Goal: Navigation & Orientation: Find specific page/section

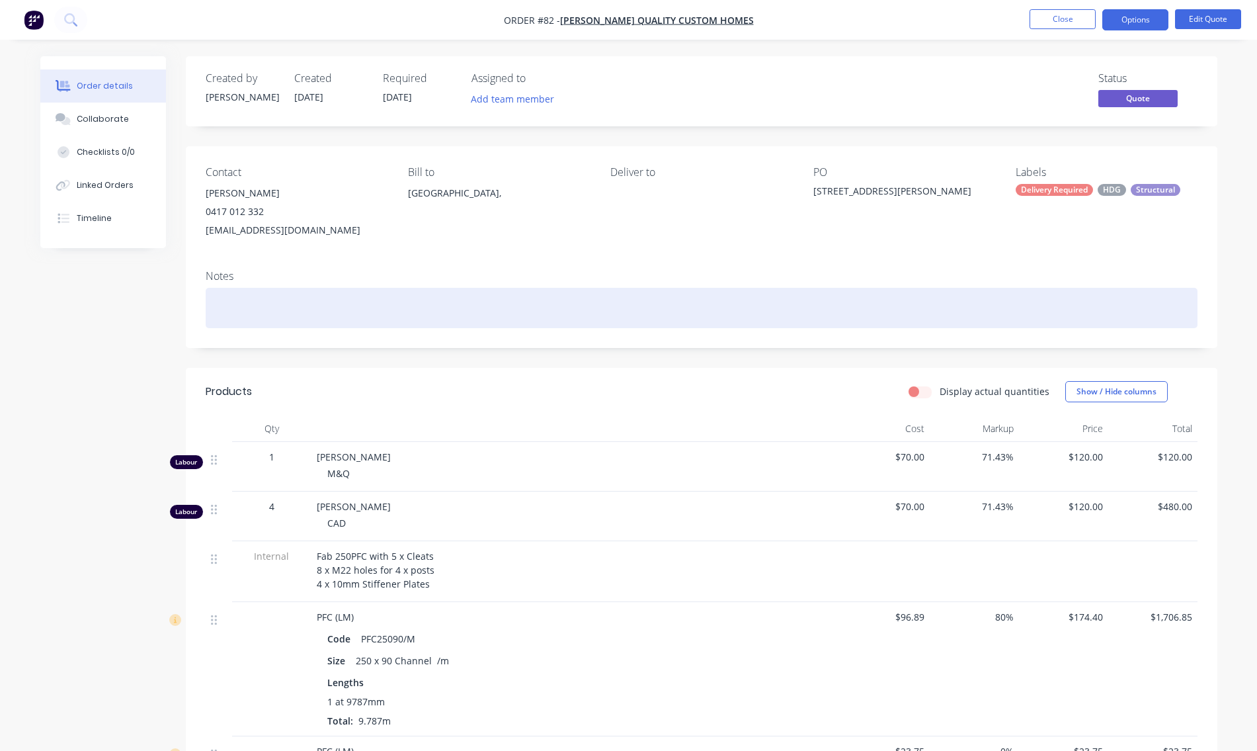
click at [1190, 314] on div at bounding box center [702, 308] width 992 height 40
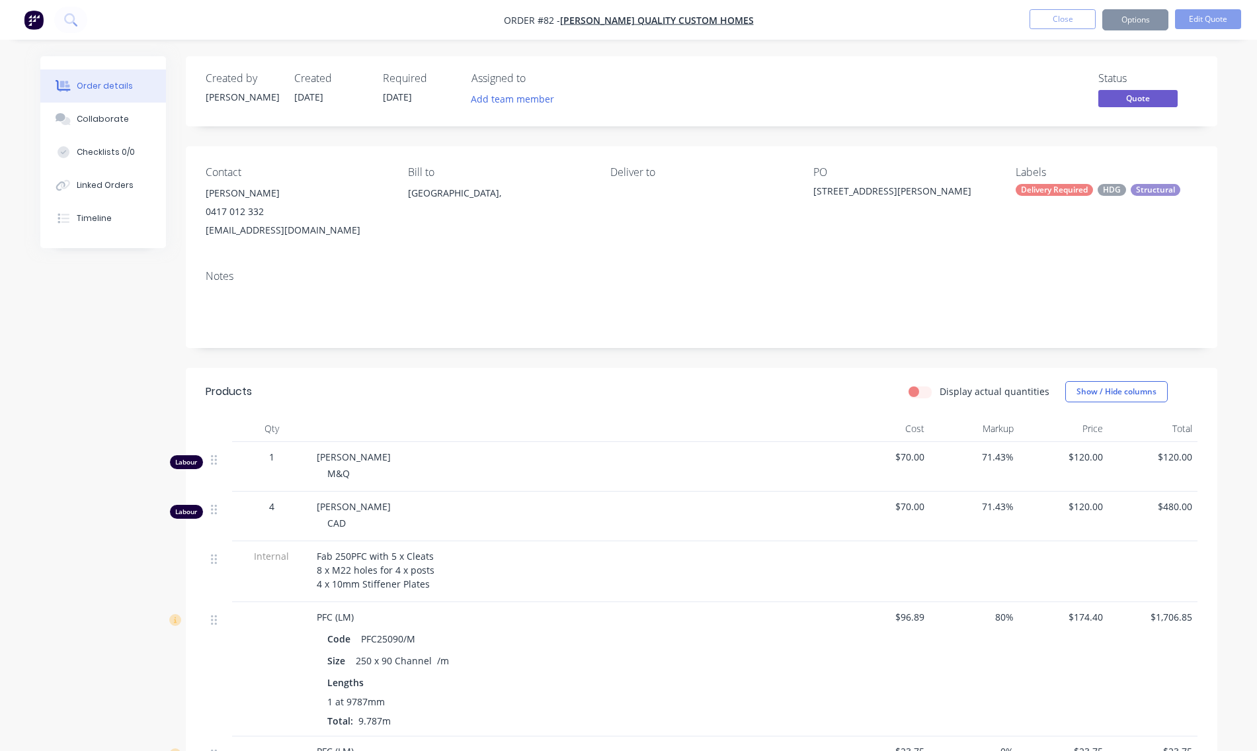
click at [661, 547] on div "Fab 250PFC with 5 x Cleats 8 x M22 holes for 4 x posts 4 x 10mm Stiffener Plates" at bounding box center [576, 571] width 529 height 61
drag, startPoint x: 71, startPoint y: 250, endPoint x: 74, endPoint y: 265, distance: 14.9
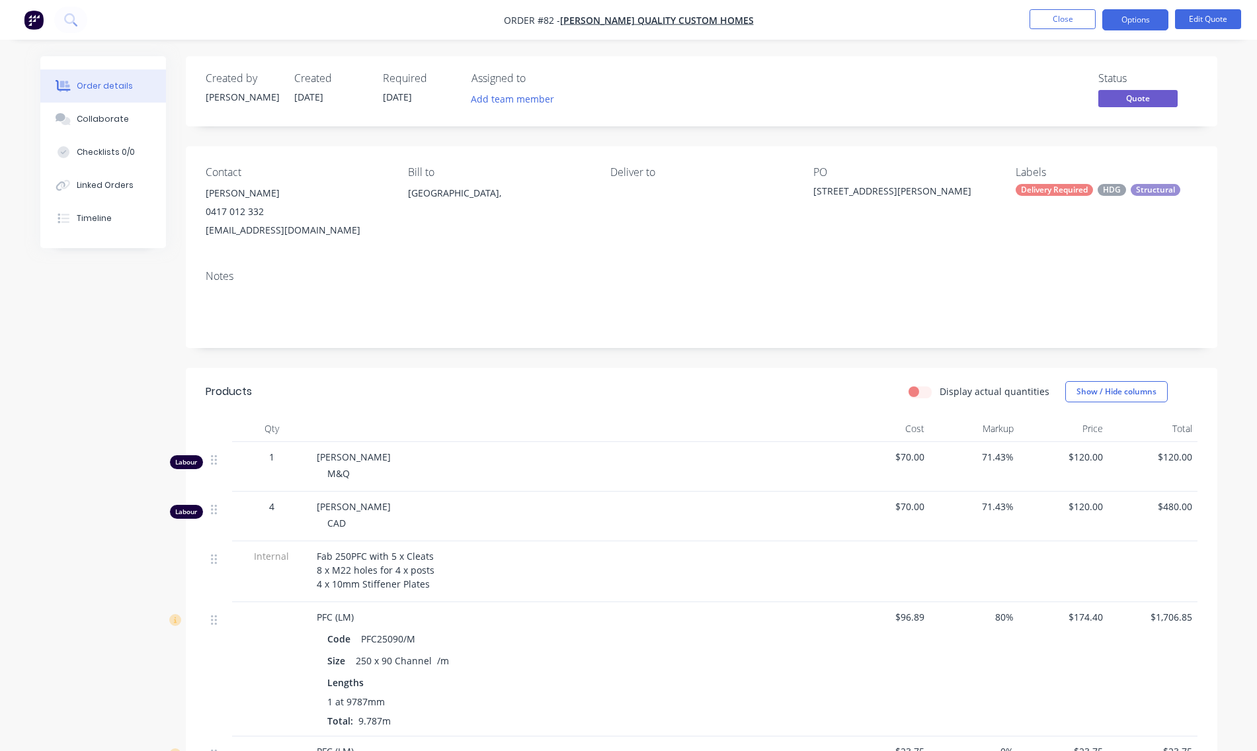
click at [32, 13] on img "button" at bounding box center [34, 20] width 20 height 20
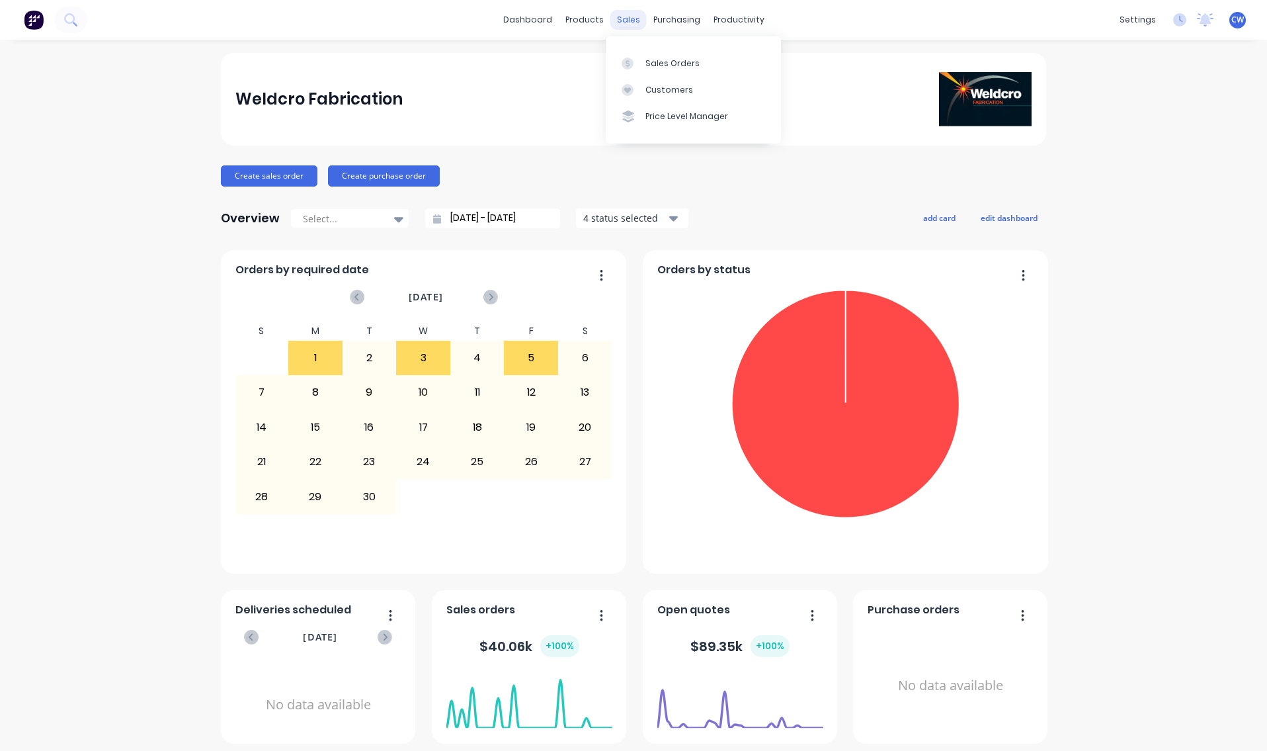
click at [622, 15] on div "sales" at bounding box center [629, 20] width 36 height 20
click at [660, 60] on div "Sales Orders" at bounding box center [673, 64] width 54 height 12
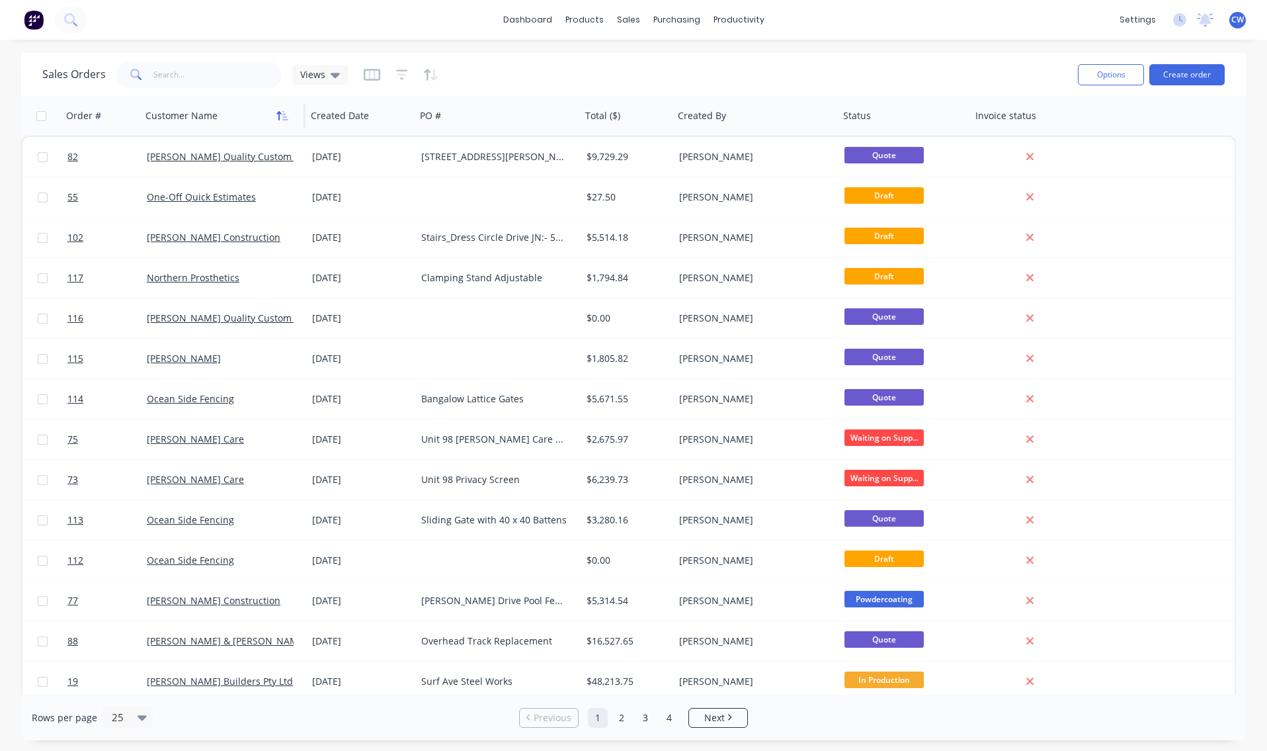
click at [284, 119] on icon "button" at bounding box center [285, 115] width 6 height 9
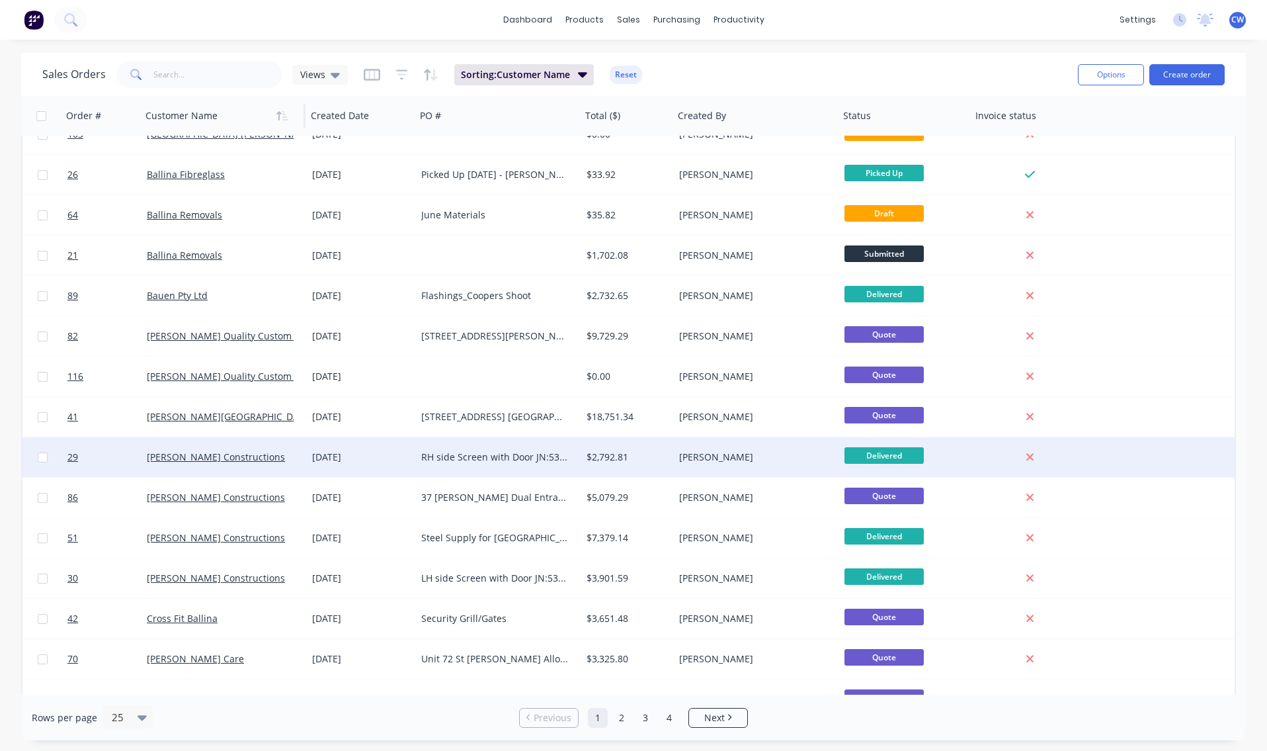
scroll to position [450, 0]
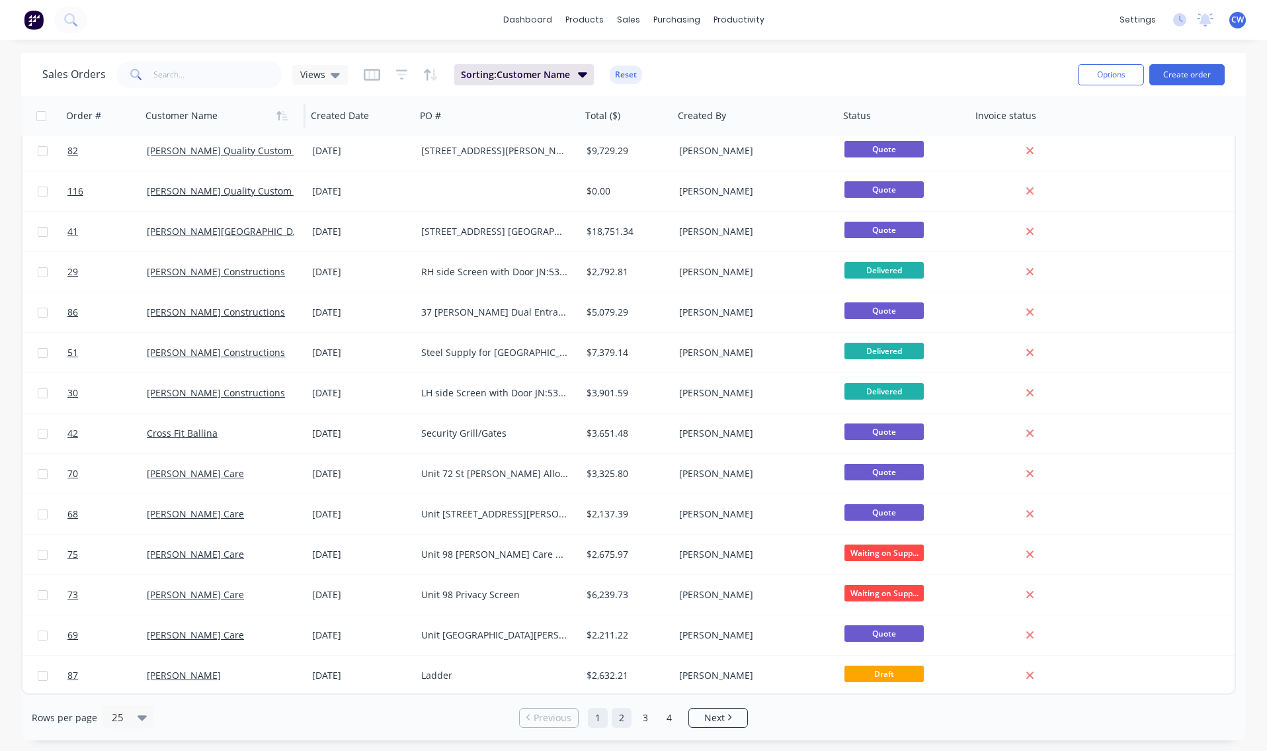
click at [625, 720] on link "2" at bounding box center [622, 718] width 20 height 20
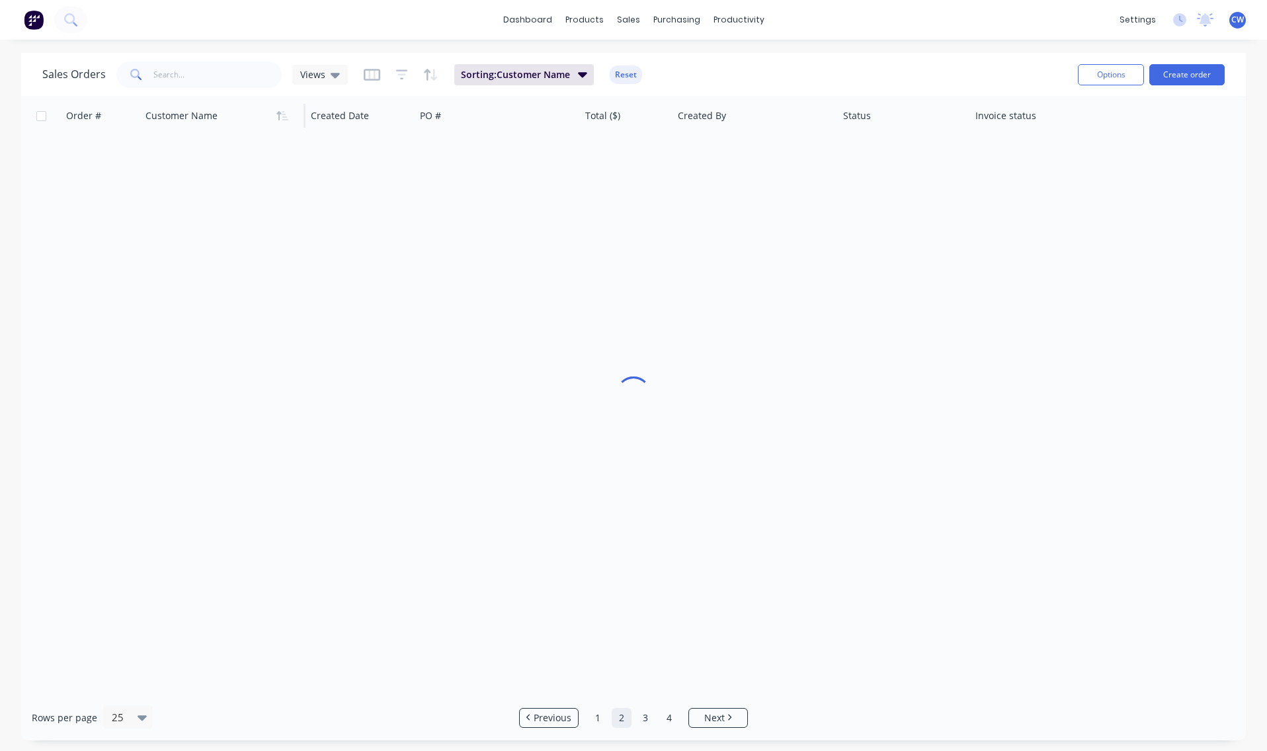
scroll to position [0, 0]
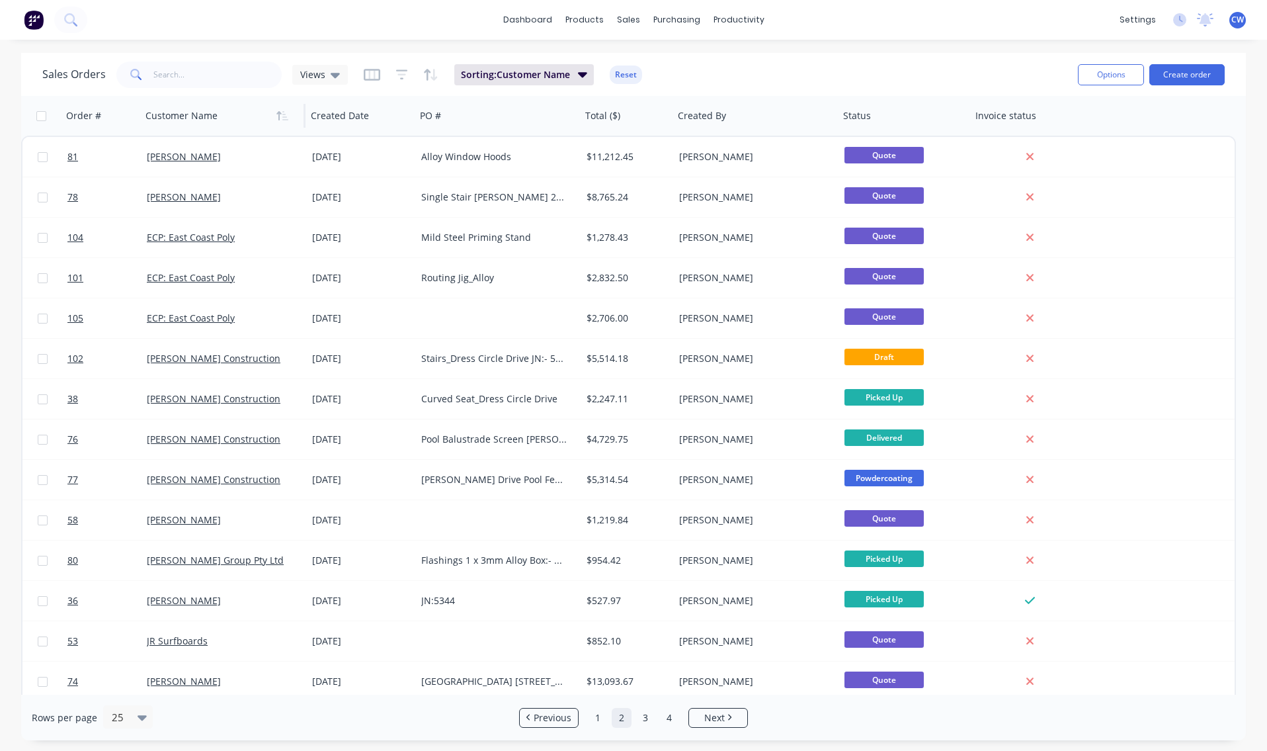
click at [625, 720] on link "2" at bounding box center [622, 718] width 20 height 20
click at [644, 716] on link "3" at bounding box center [646, 718] width 20 height 20
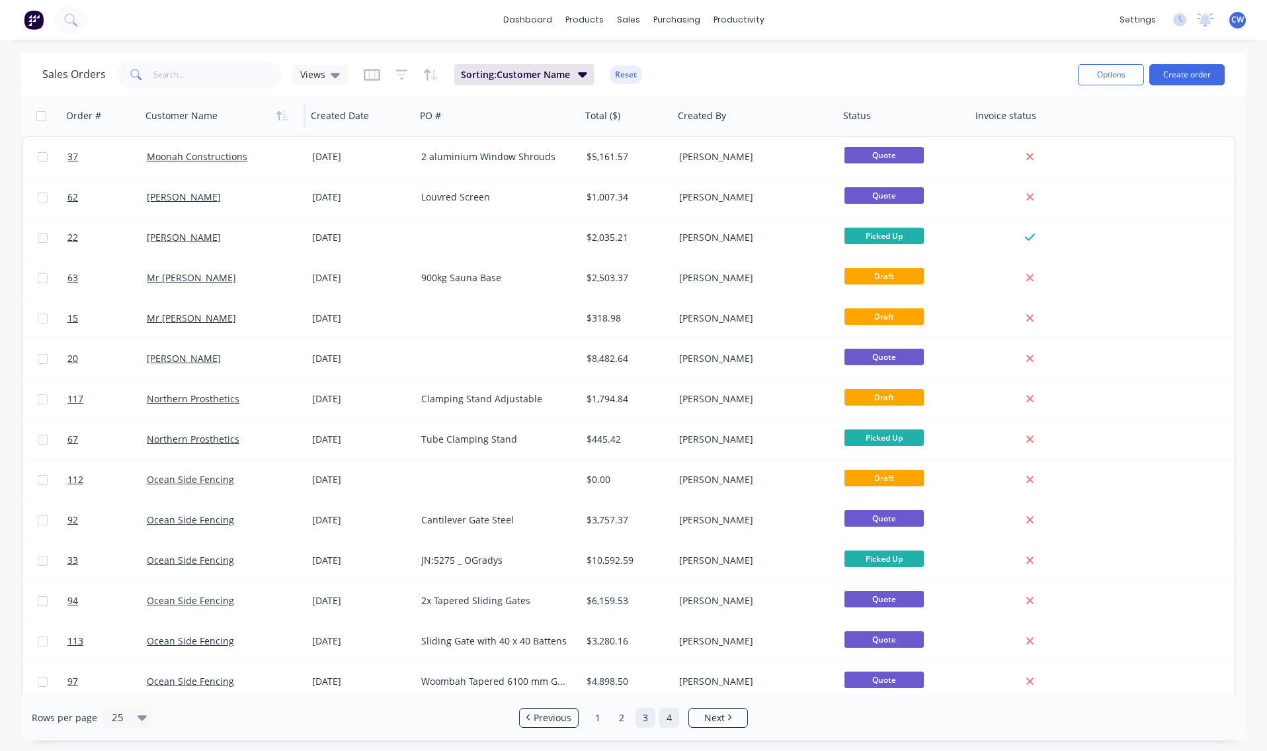
click at [668, 718] on link "4" at bounding box center [669, 718] width 20 height 20
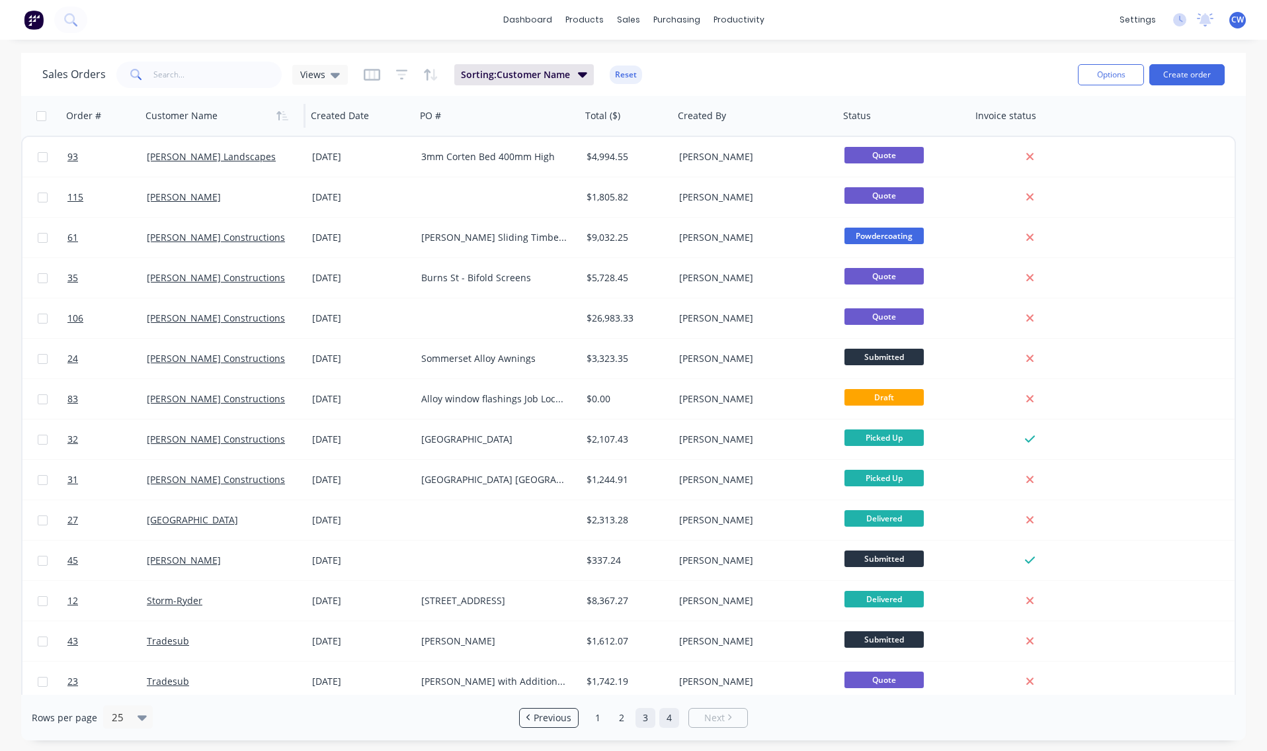
click at [647, 718] on link "3" at bounding box center [646, 718] width 20 height 20
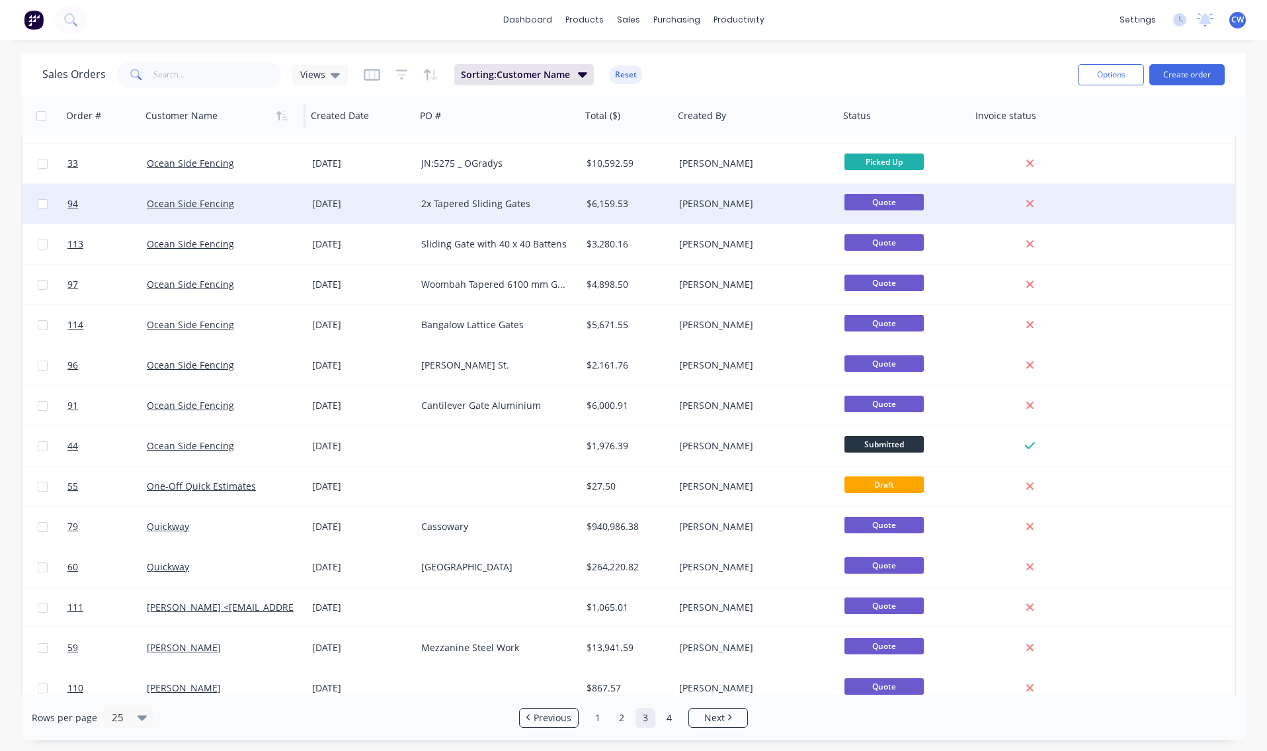
scroll to position [450, 0]
